Goal: Complete application form: Complete application form

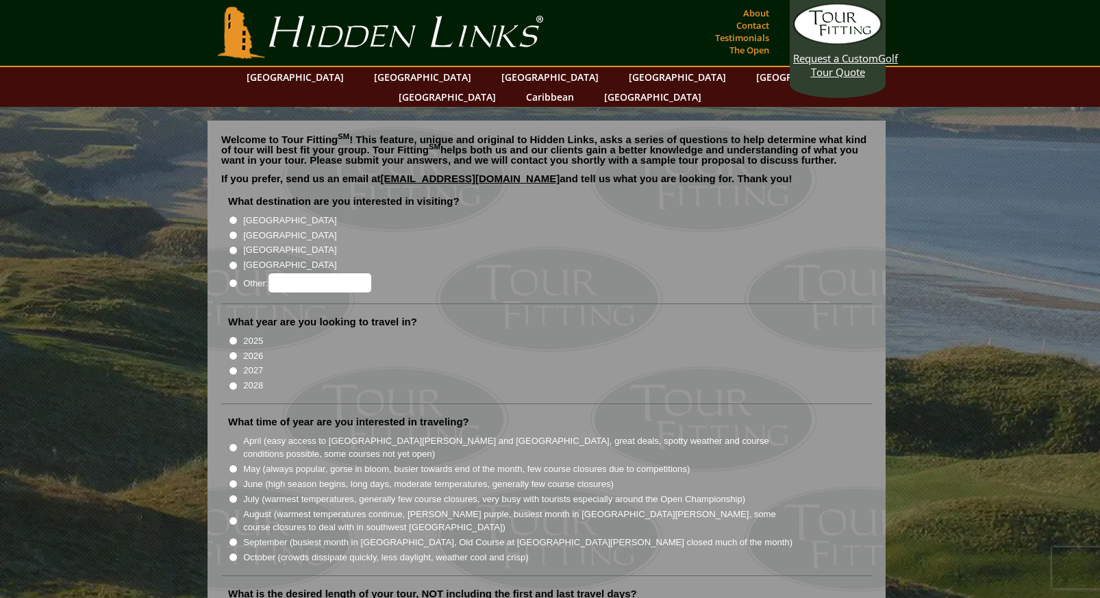
click at [231, 231] on input "[GEOGRAPHIC_DATA]" at bounding box center [233, 235] width 9 height 9
radio input "true"
click at [233, 351] on input "2026" at bounding box center [233, 355] width 9 height 9
radio input "true"
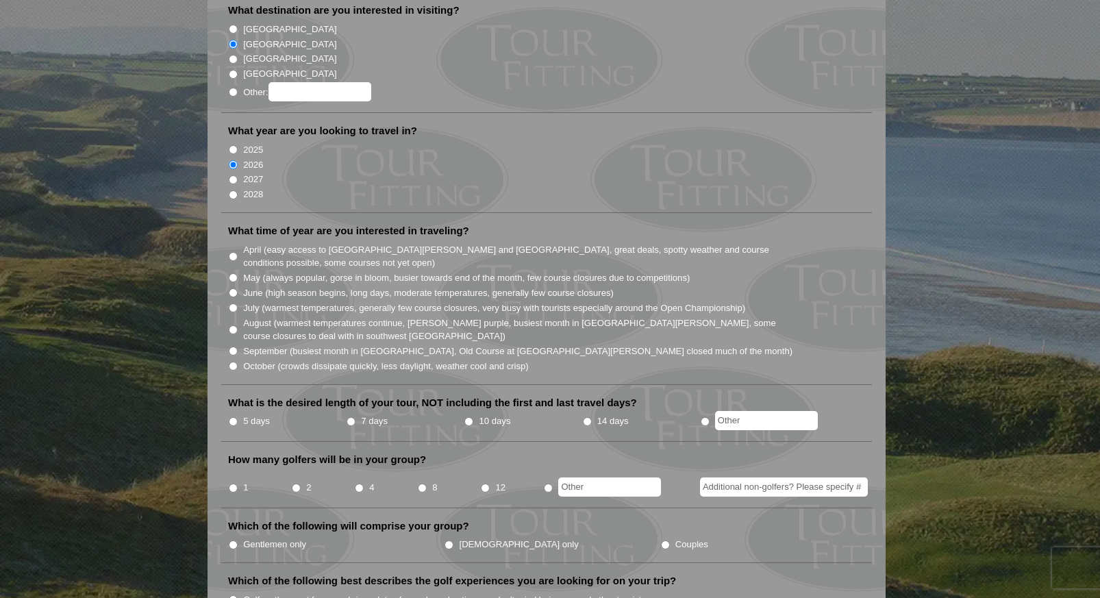
scroll to position [205, 0]
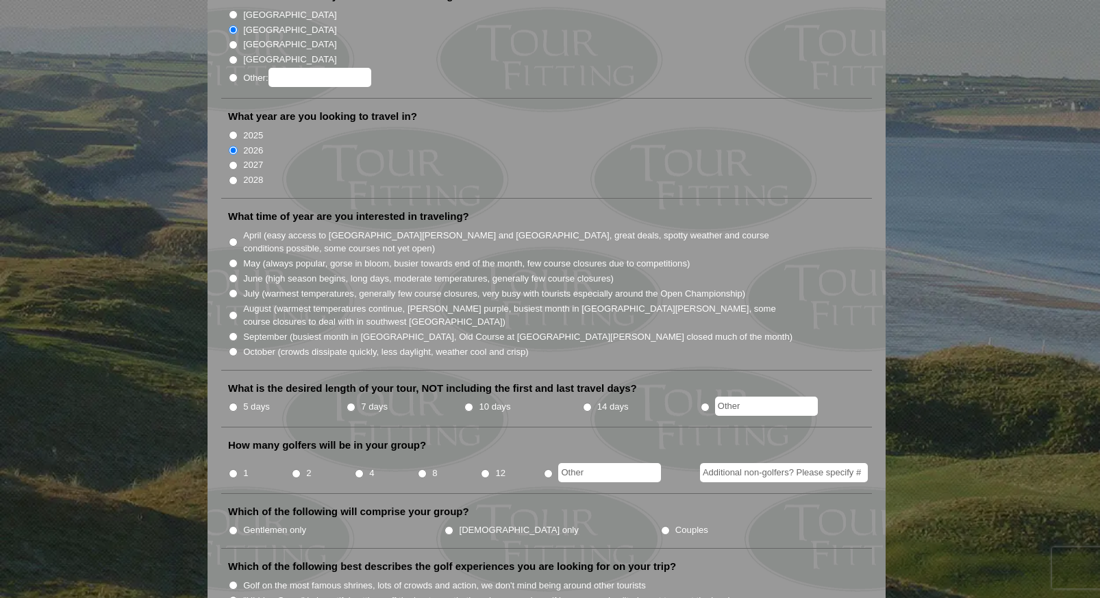
click at [233, 347] on input "October (crowds dissipate quickly, less daylight, weather cool and crisp)" at bounding box center [233, 351] width 9 height 9
radio input "true"
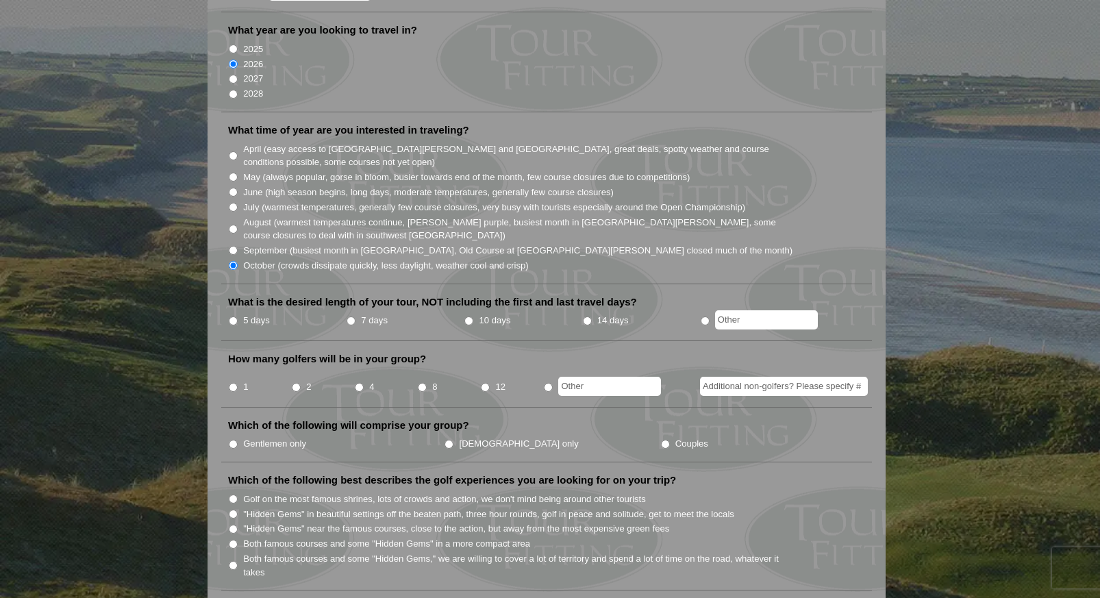
scroll to position [342, 0]
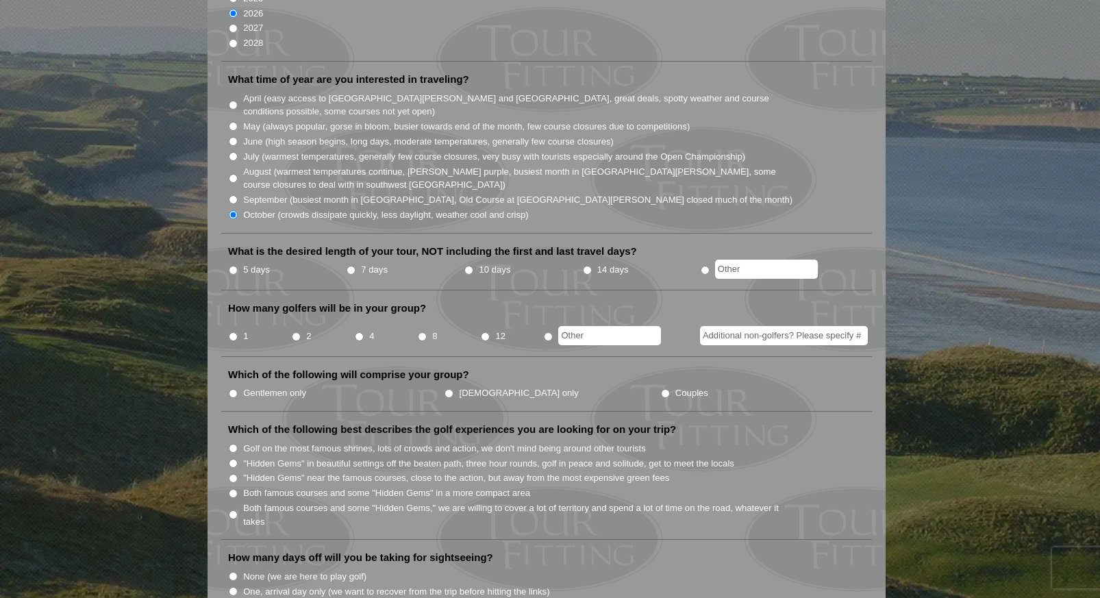
click at [233, 266] on input "5 days" at bounding box center [233, 270] width 9 height 9
radio input "true"
click at [358, 332] on input "4" at bounding box center [359, 336] width 9 height 9
radio input "true"
click at [230, 389] on input "Gentlemen only" at bounding box center [233, 393] width 9 height 9
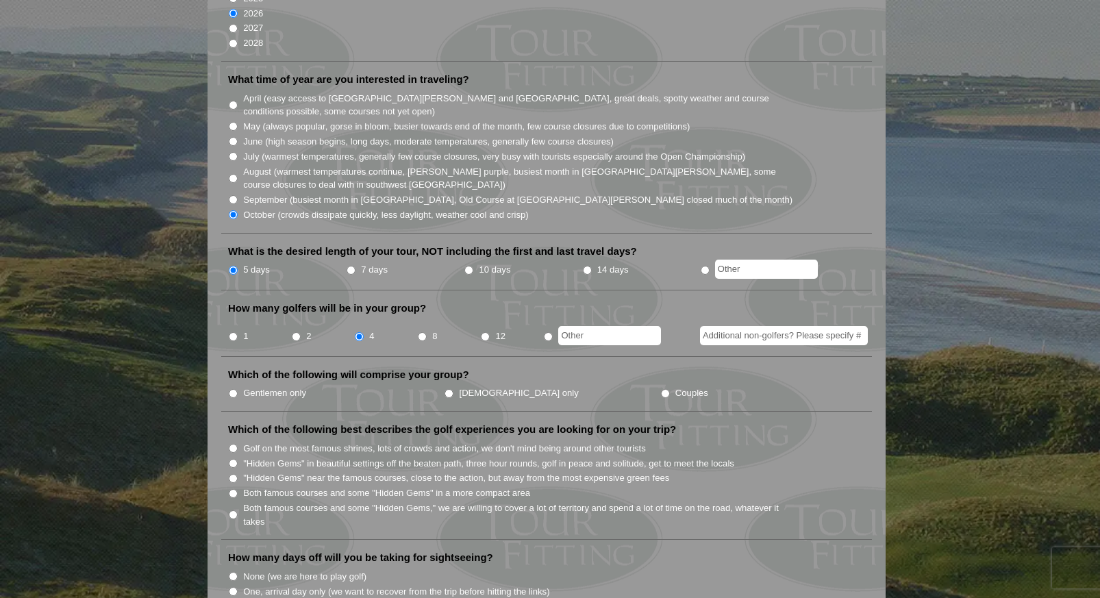
radio input "true"
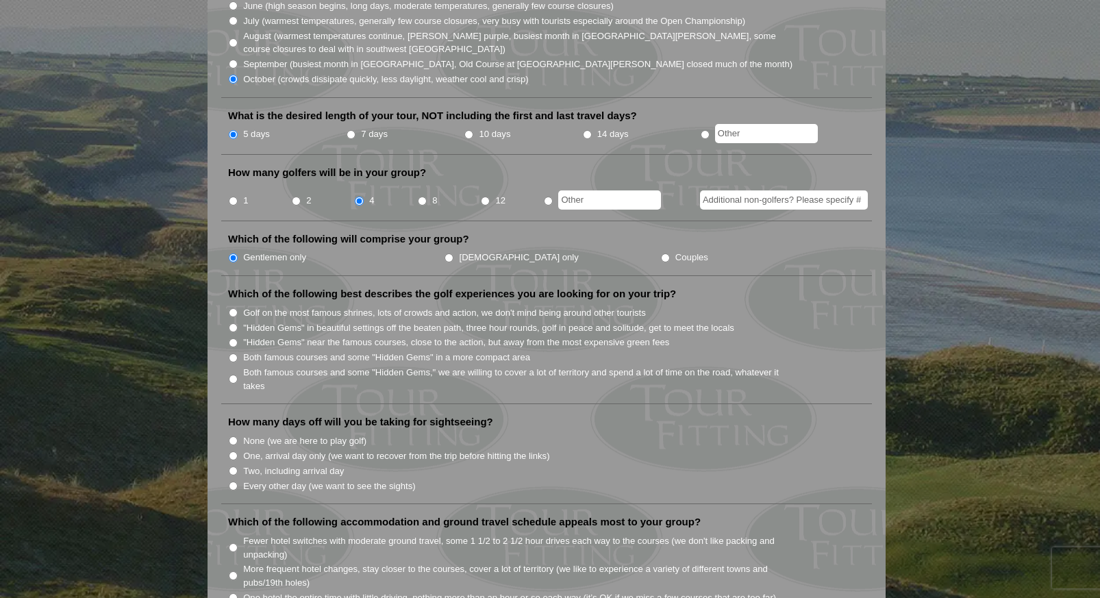
scroll to position [479, 0]
click at [231, 307] on input "Golf on the most famous shrines, lots of crowds and action, we don't mind being…" at bounding box center [233, 311] width 9 height 9
radio input "true"
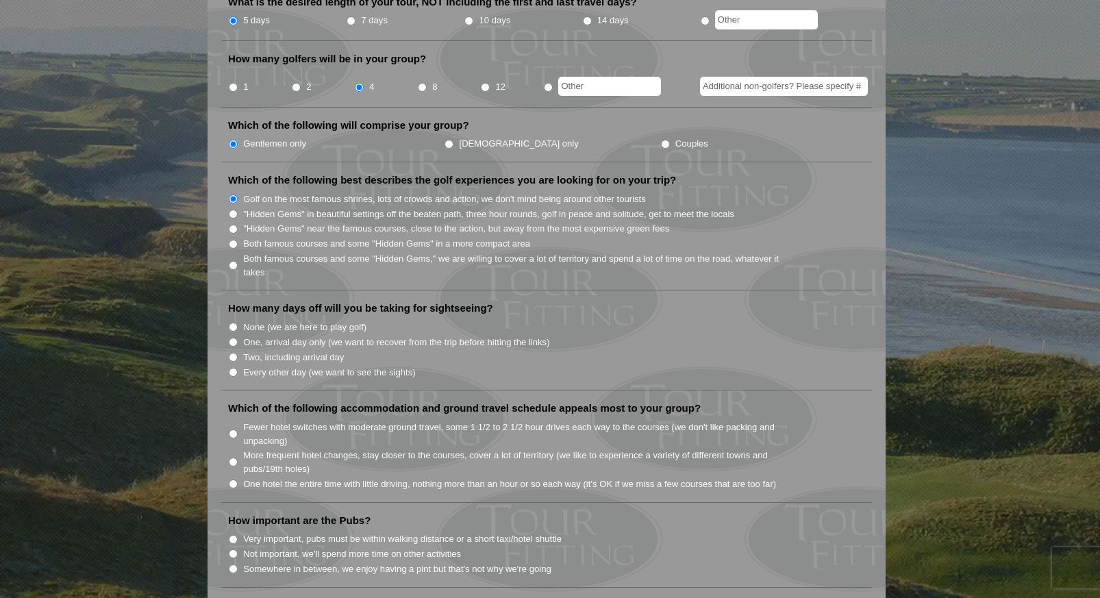
scroll to position [616, 0]
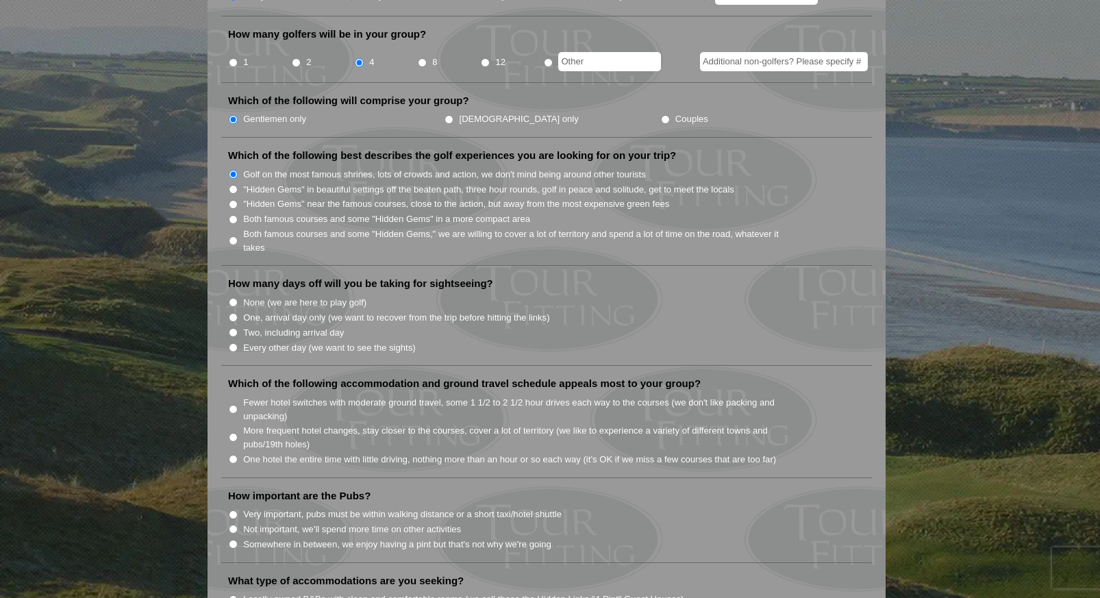
click at [233, 298] on input "None (we are here to play golf)" at bounding box center [233, 302] width 9 height 9
radio input "true"
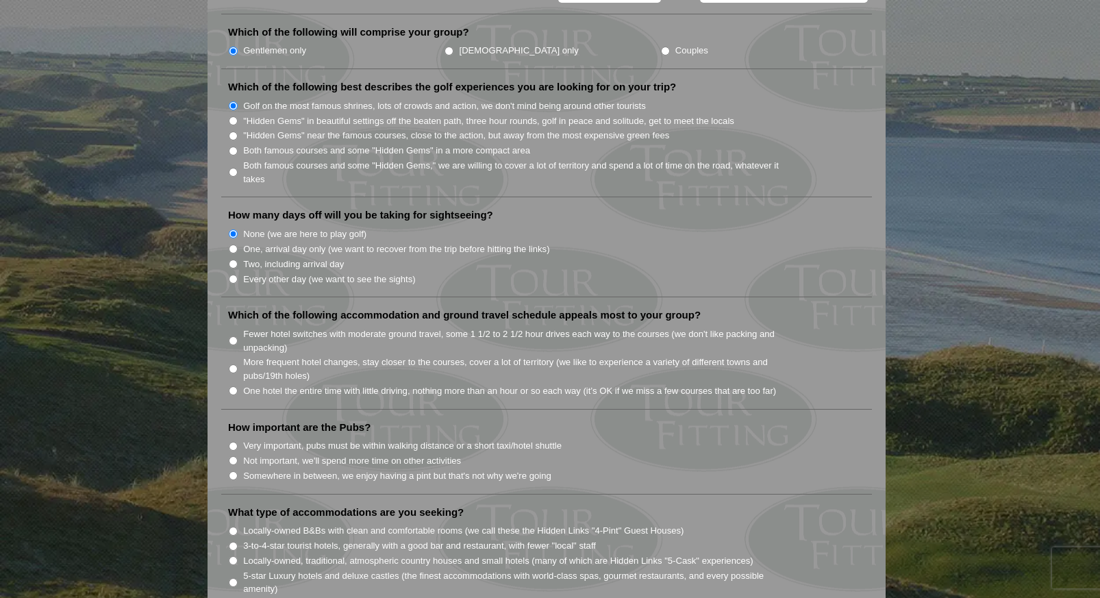
scroll to position [753, 0]
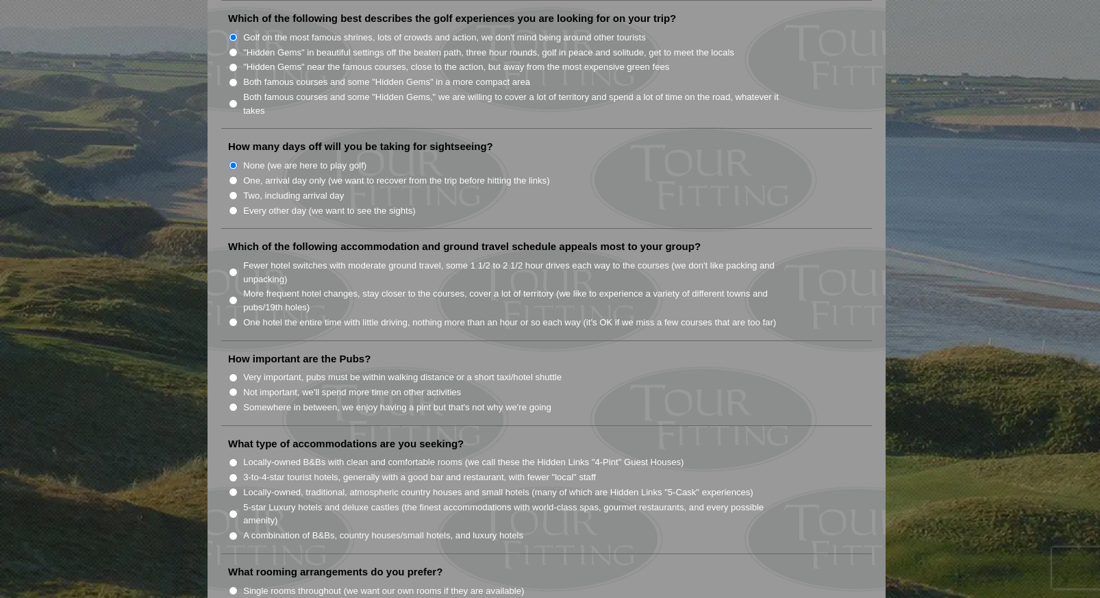
click at [234, 318] on input "One hotel the entire time with little driving, nothing more than an hour or so …" at bounding box center [233, 322] width 9 height 9
radio input "true"
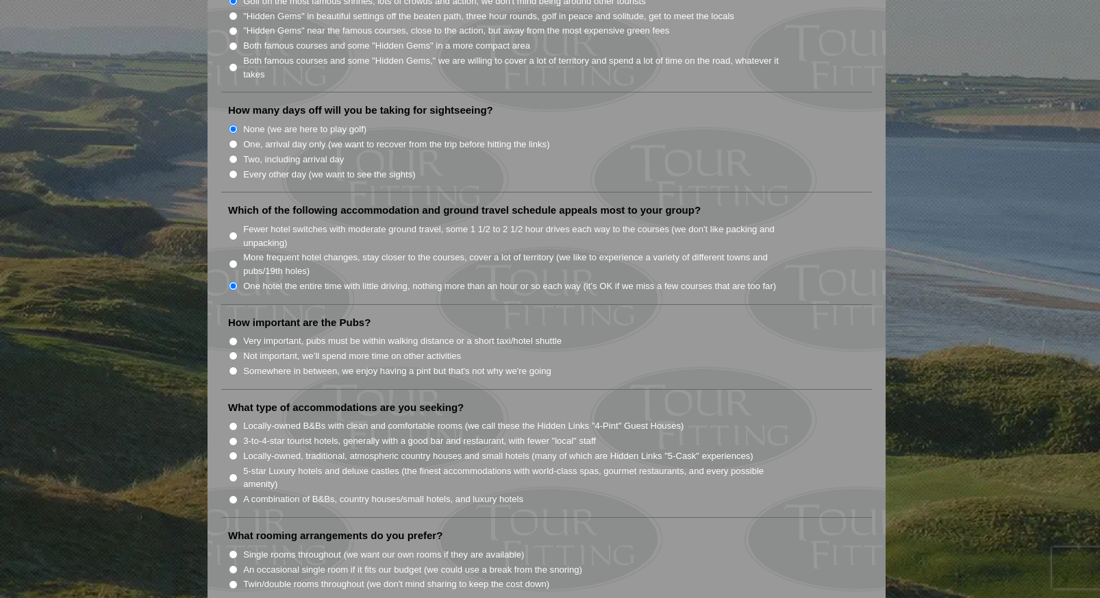
scroll to position [822, 0]
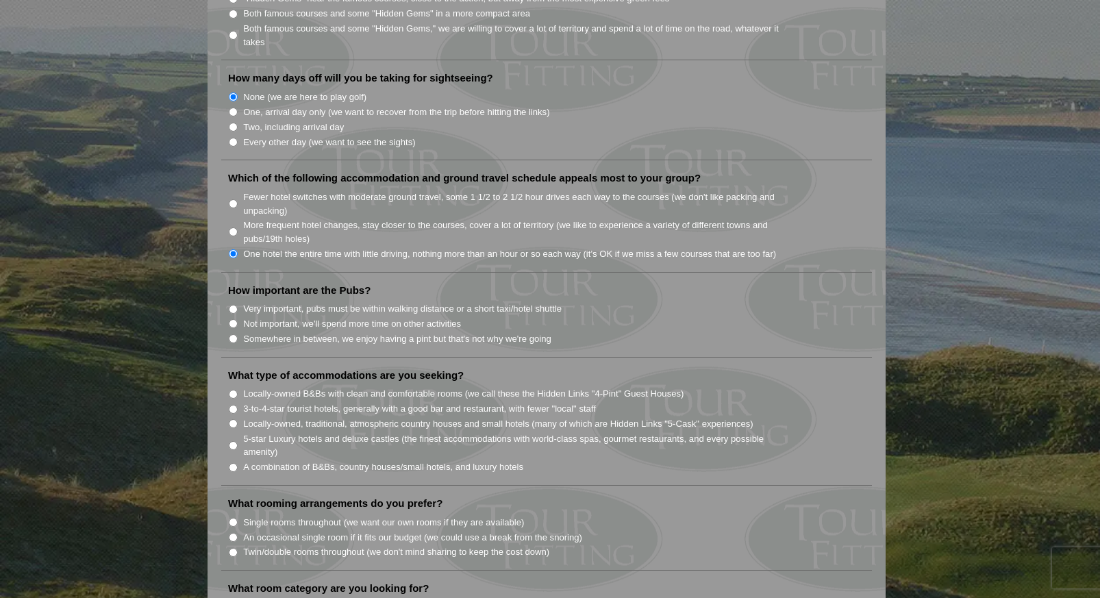
click at [231, 305] on input "Very important, pubs must be within walking distance or a short taxi/hotel shut…" at bounding box center [233, 309] width 9 height 9
radio input "true"
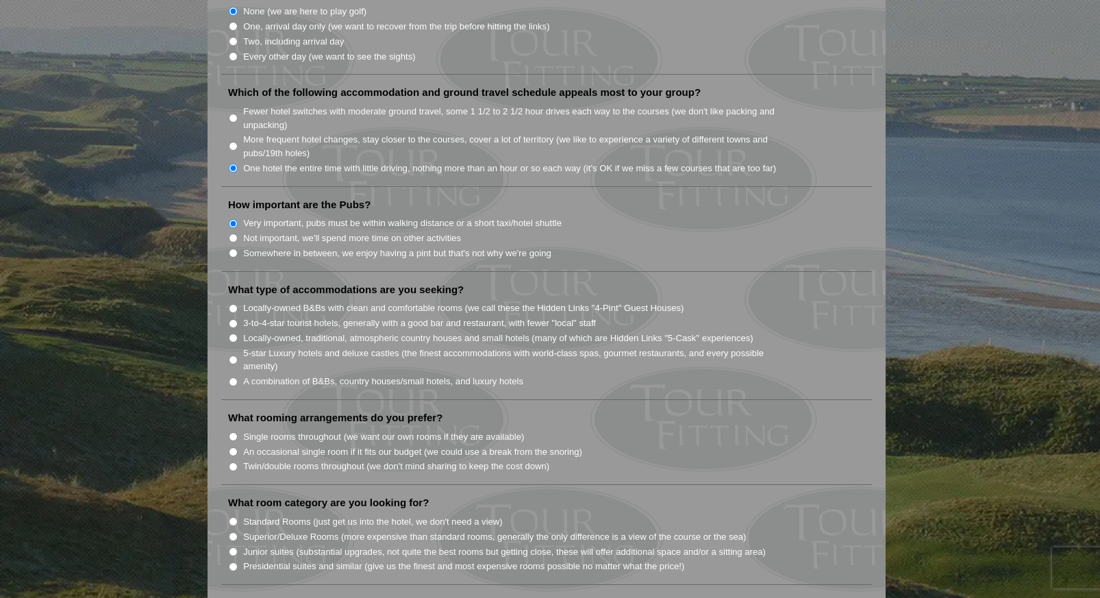
scroll to position [959, 0]
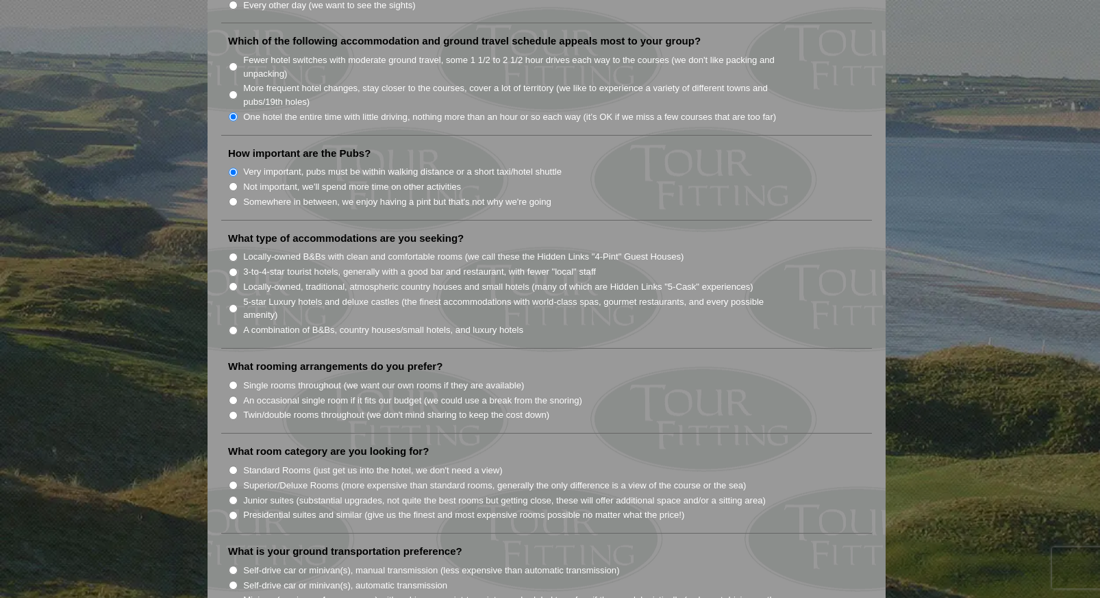
click at [233, 268] on input "3-to-4-star tourist hotels, generally with a good bar and restaurant, with fewe…" at bounding box center [233, 272] width 9 height 9
radio input "true"
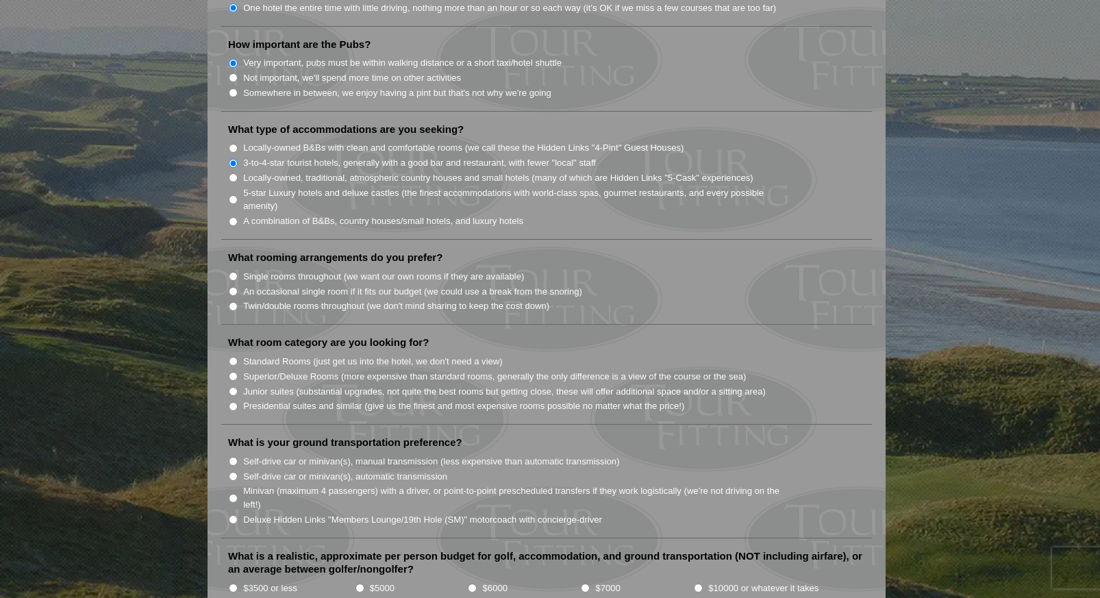
scroll to position [1096, 0]
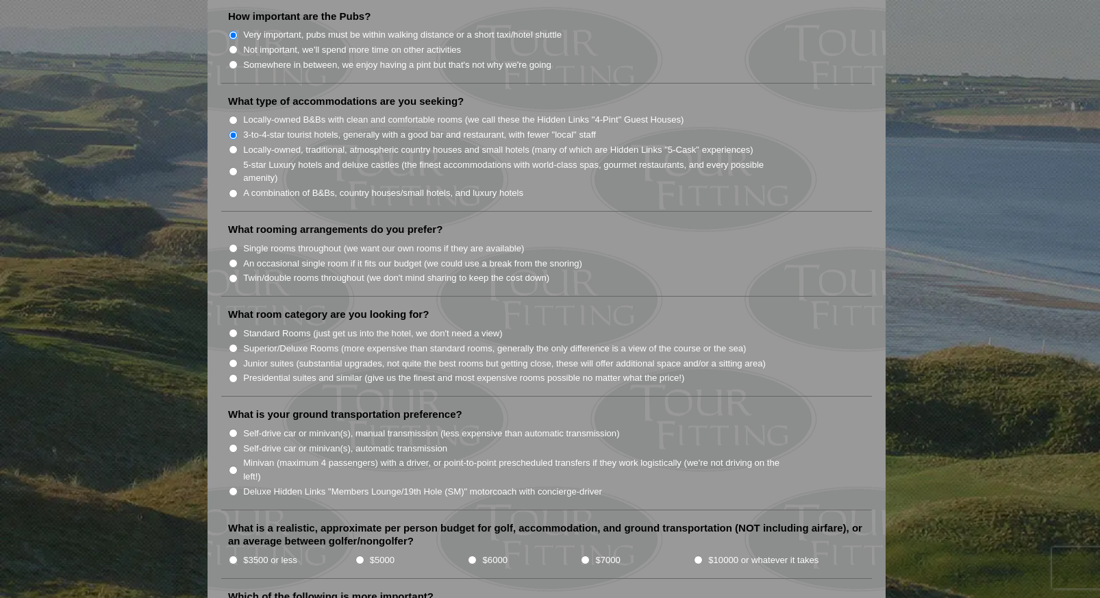
click at [236, 274] on input "Twin/double rooms throughout (we don't mind sharing to keep the cost down)" at bounding box center [233, 278] width 9 height 9
radio input "true"
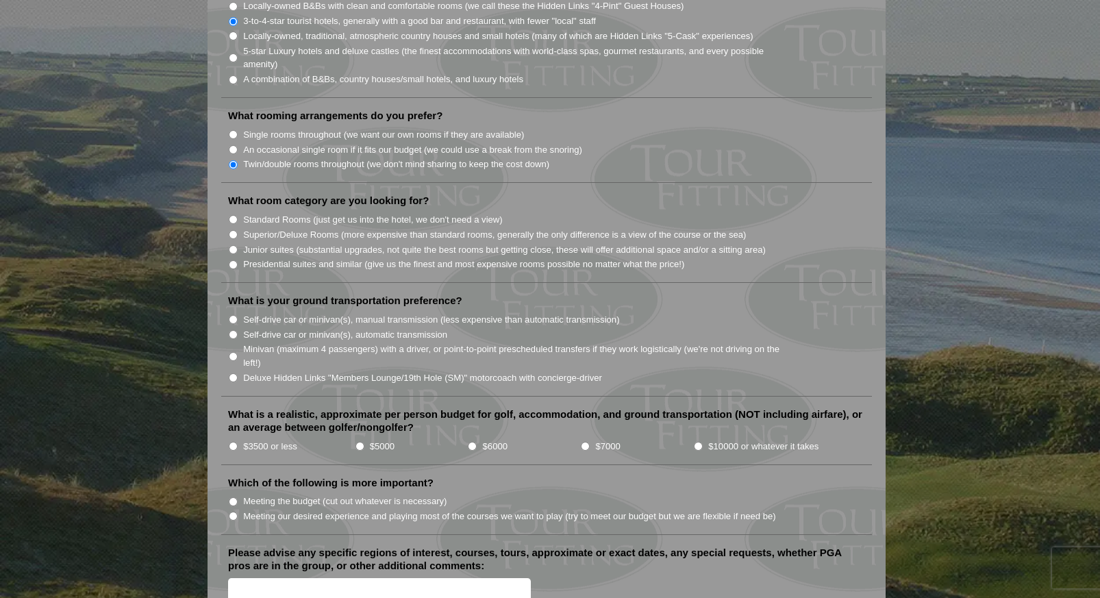
scroll to position [1233, 0]
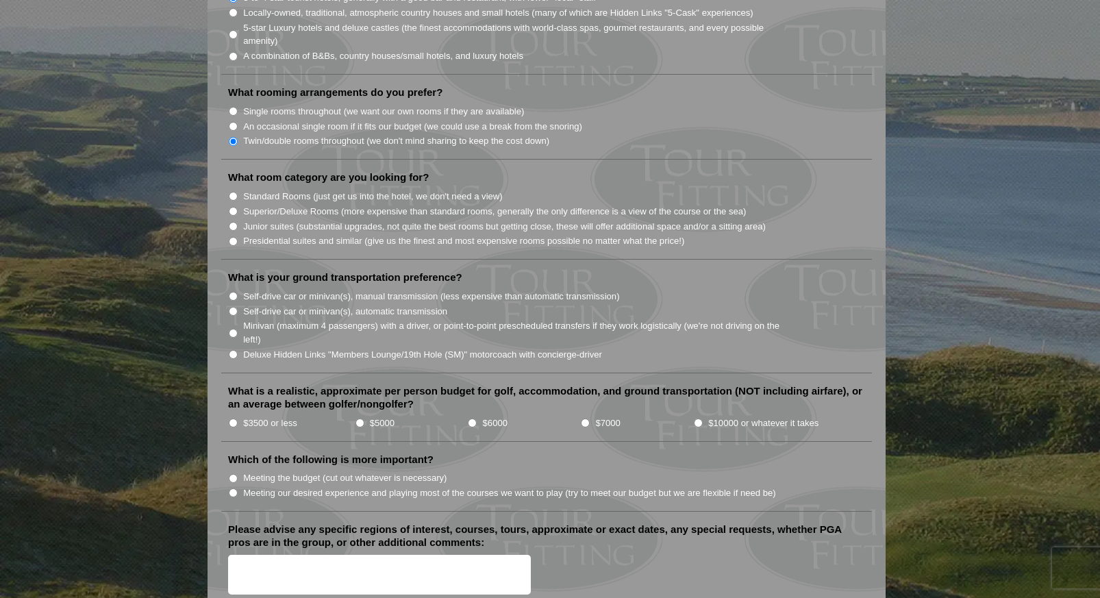
click at [232, 192] on input "Standard Rooms (just get us into the hotel, we don't need a view)" at bounding box center [233, 196] width 9 height 9
radio input "true"
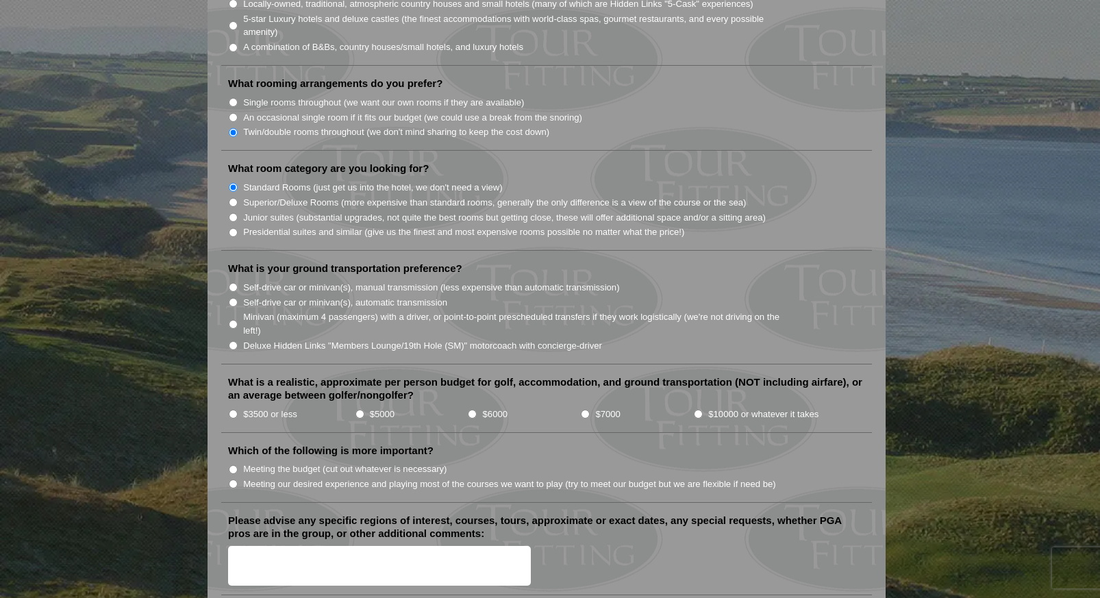
scroll to position [1301, 0]
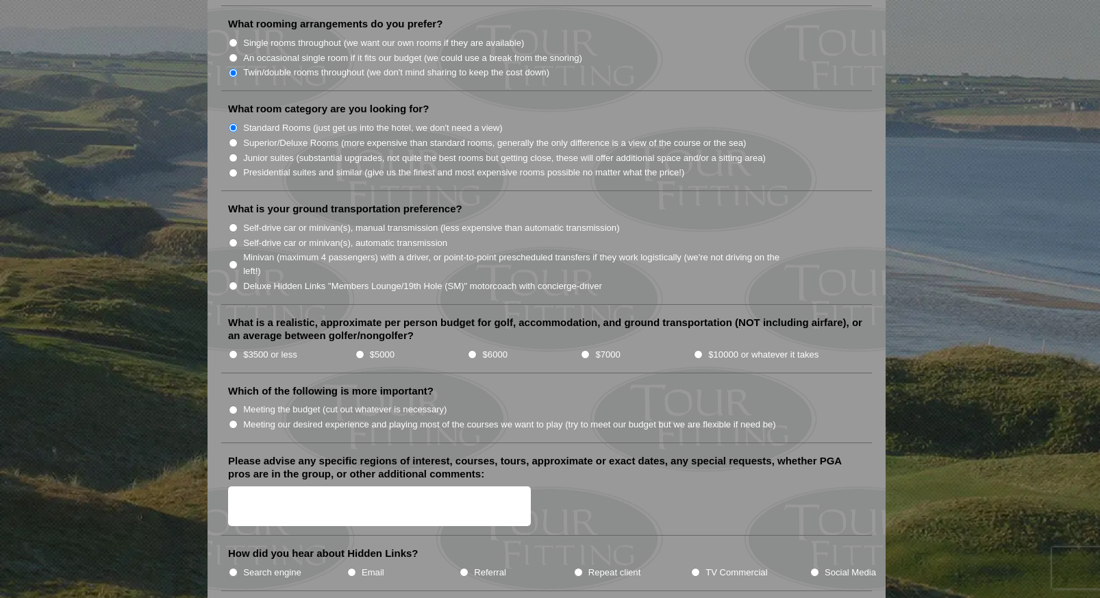
click at [233, 260] on input "Minivan (maximum 4 passengers) with a driver, or point-to-point prescheduled tr…" at bounding box center [233, 264] width 9 height 9
radio input "true"
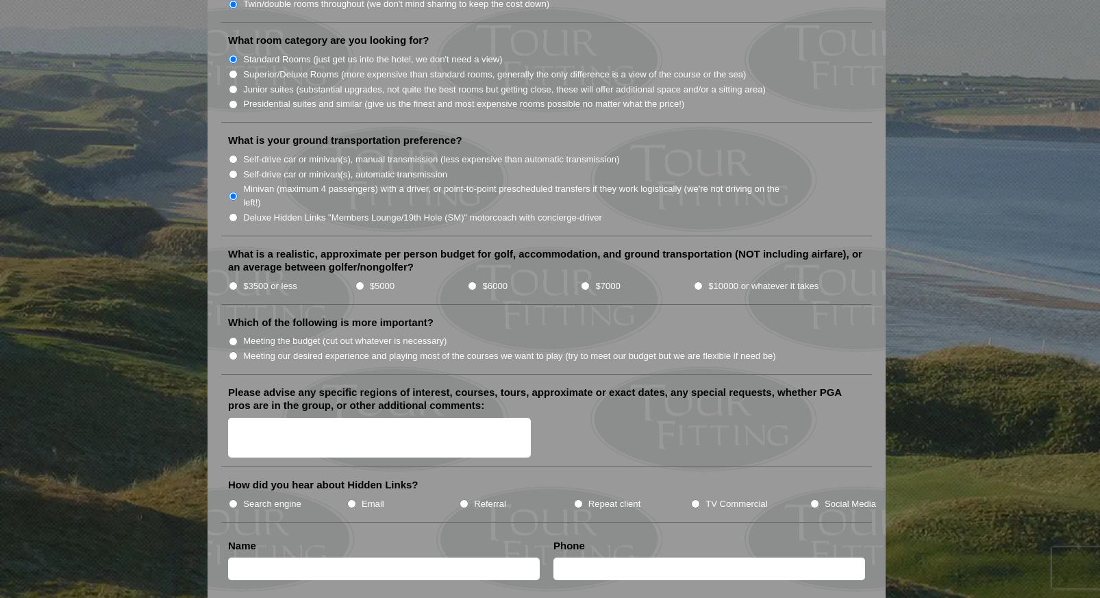
scroll to position [1438, 0]
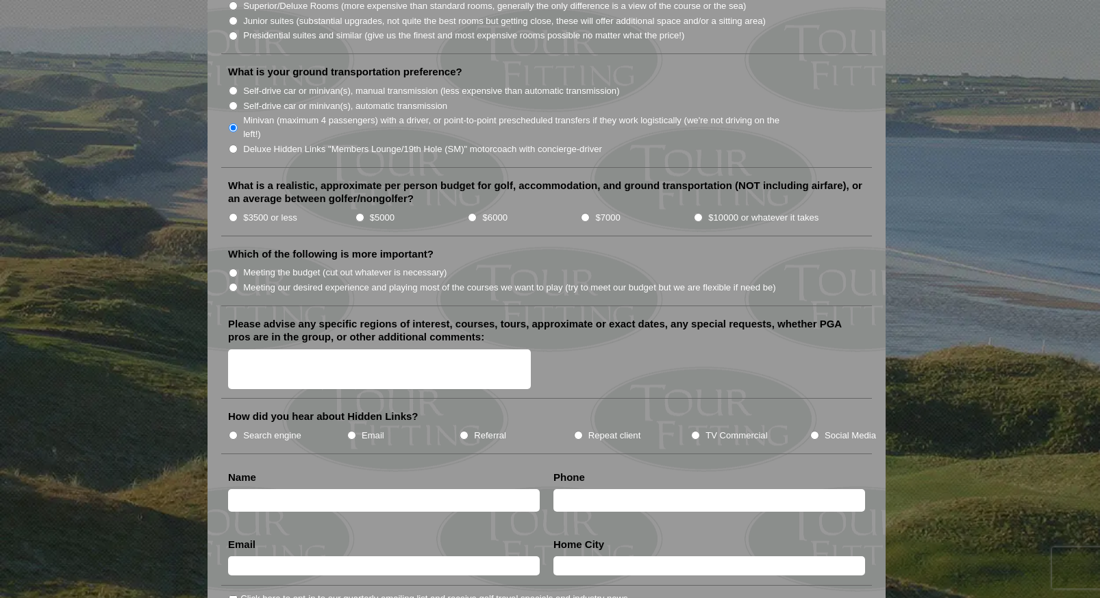
click at [360, 213] on input "$5000" at bounding box center [359, 217] width 9 height 9
radio input "true"
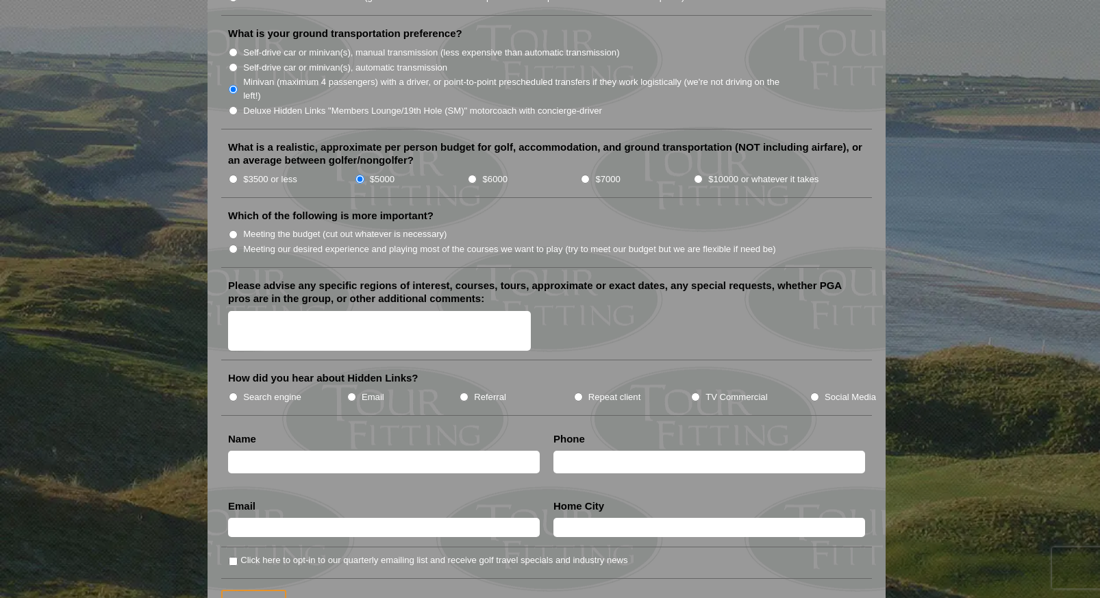
scroll to position [1506, 0]
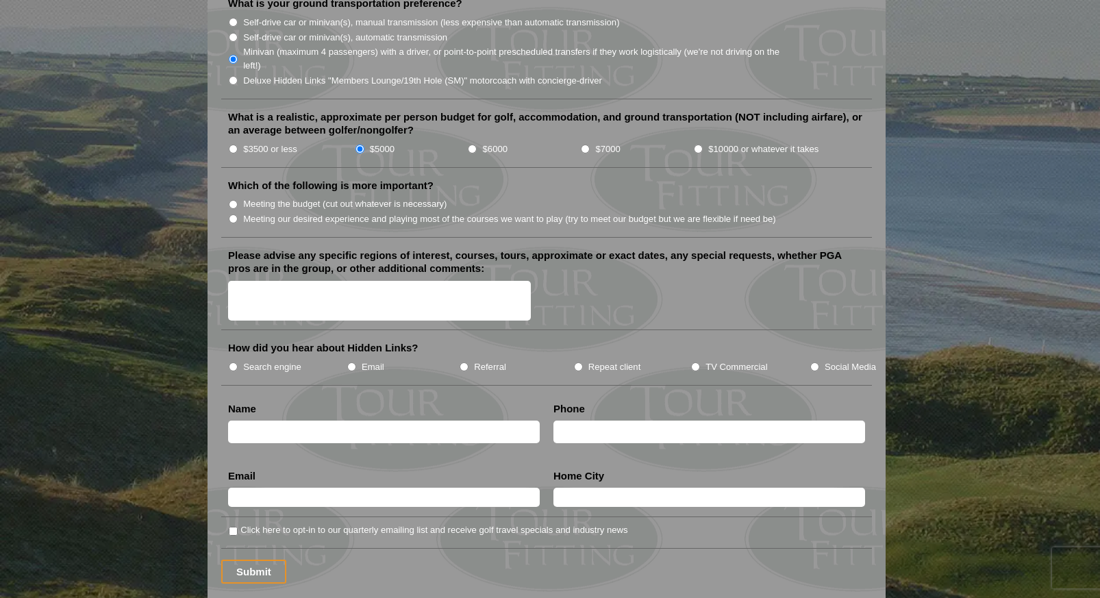
click at [233, 214] on input "Meeting our desired experience and playing most of the courses we want to play …" at bounding box center [233, 218] width 9 height 9
radio input "true"
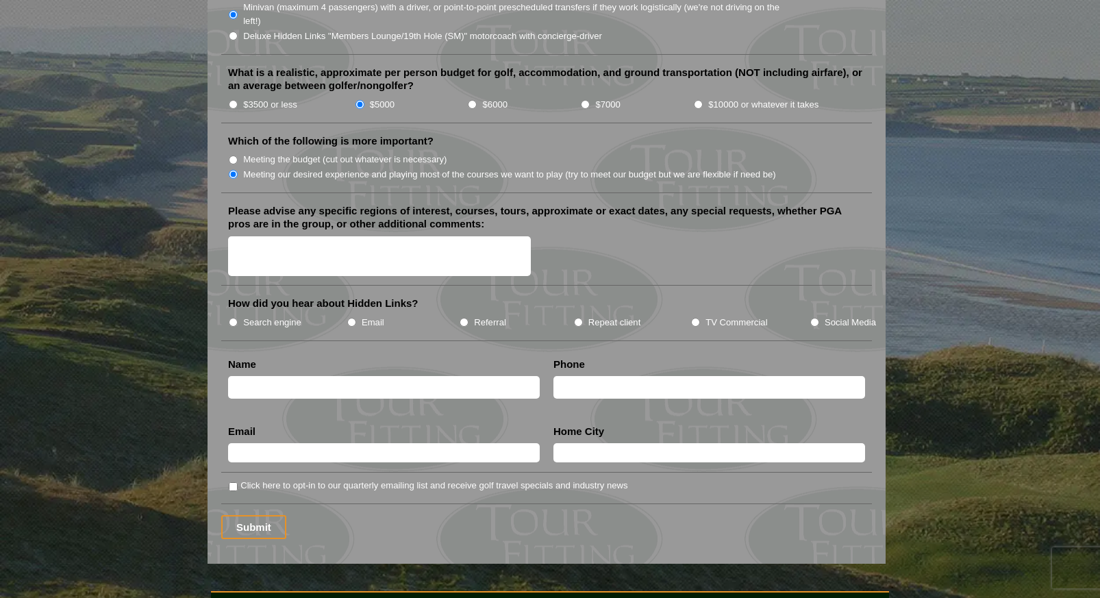
scroll to position [1575, 0]
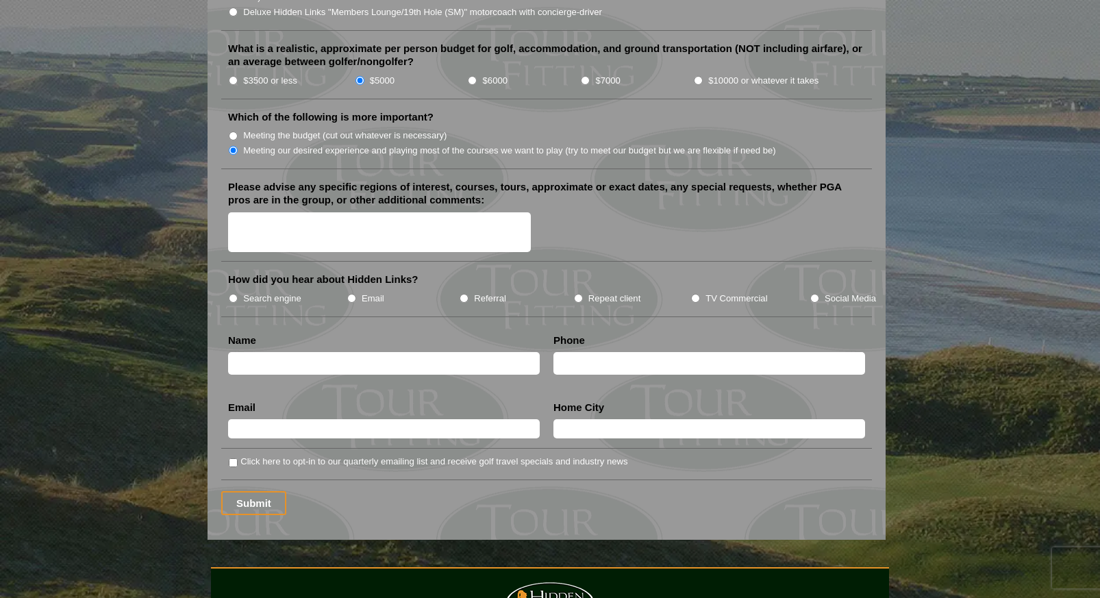
click at [309, 214] on textarea "Please advise any specific regions of interest, courses, tours, approximate or …" at bounding box center [379, 232] width 303 height 40
type textarea "stay in [GEOGRAPHIC_DATA][PERSON_NAME], play Old Course, New Course, Kingsbarns…"
click at [694, 294] on input "TV Commercial" at bounding box center [695, 298] width 9 height 9
radio input "true"
click at [441, 352] on input "text" at bounding box center [384, 363] width 312 height 23
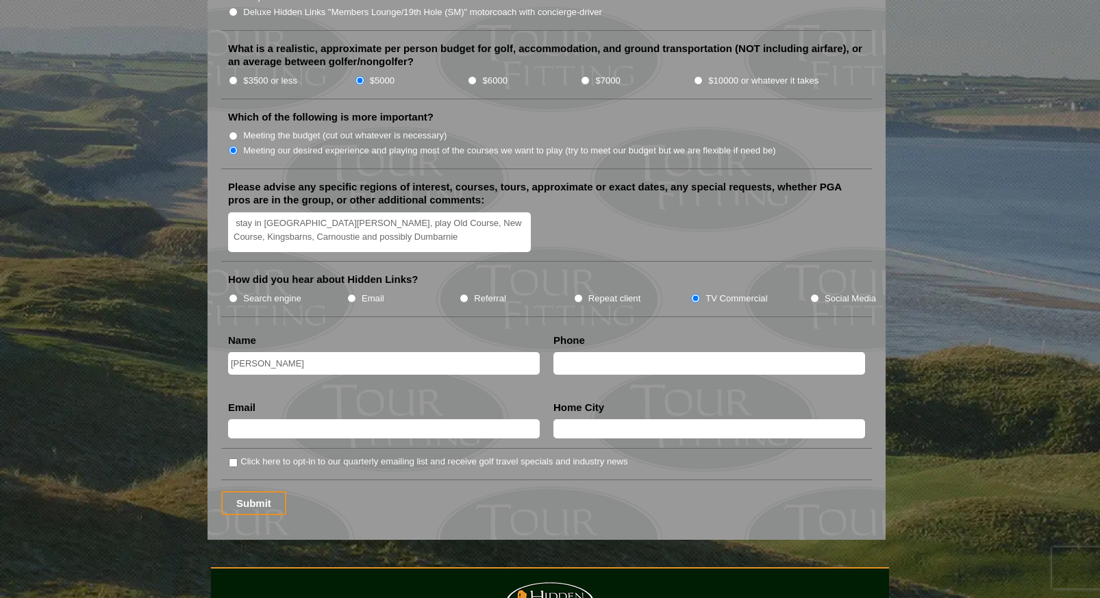
type input "[PERSON_NAME]"
type input "[PHONE_NUMBER]"
click at [450, 419] on input "text" at bounding box center [384, 428] width 312 height 19
type input "[EMAIL_ADDRESS][DOMAIN_NAME]"
click at [617, 420] on input "text" at bounding box center [709, 428] width 312 height 19
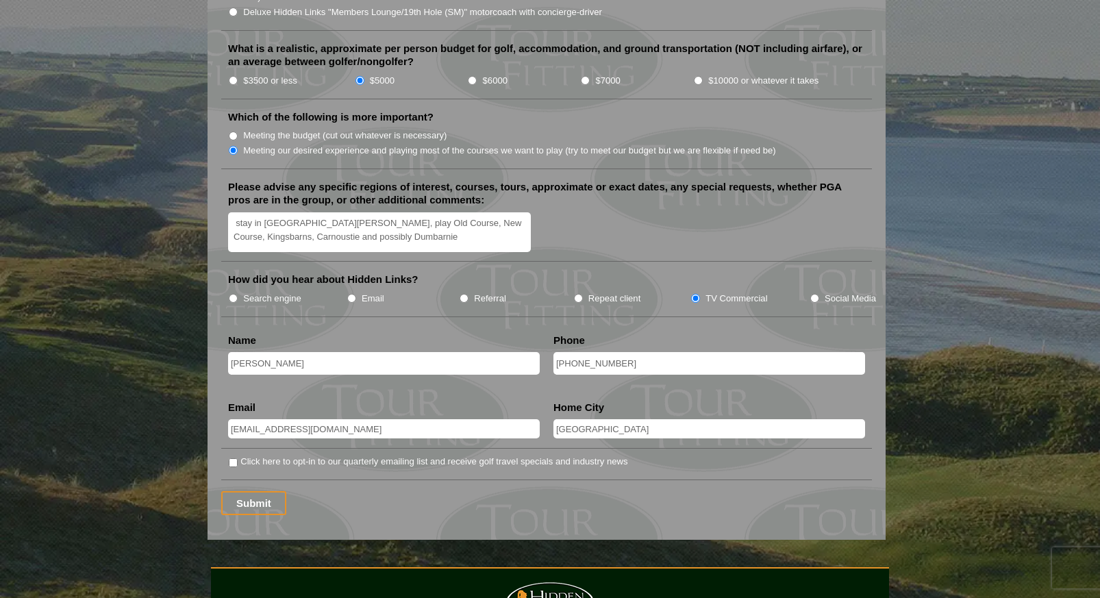
type input "[GEOGRAPHIC_DATA]"
click at [232, 458] on input "Click here to opt-in to our quarterly emailing list and receive golf travel spe…" at bounding box center [233, 462] width 9 height 9
checkbox input "true"
click at [252, 491] on input "Submit" at bounding box center [253, 503] width 65 height 24
